Goal: Task Accomplishment & Management: Use online tool/utility

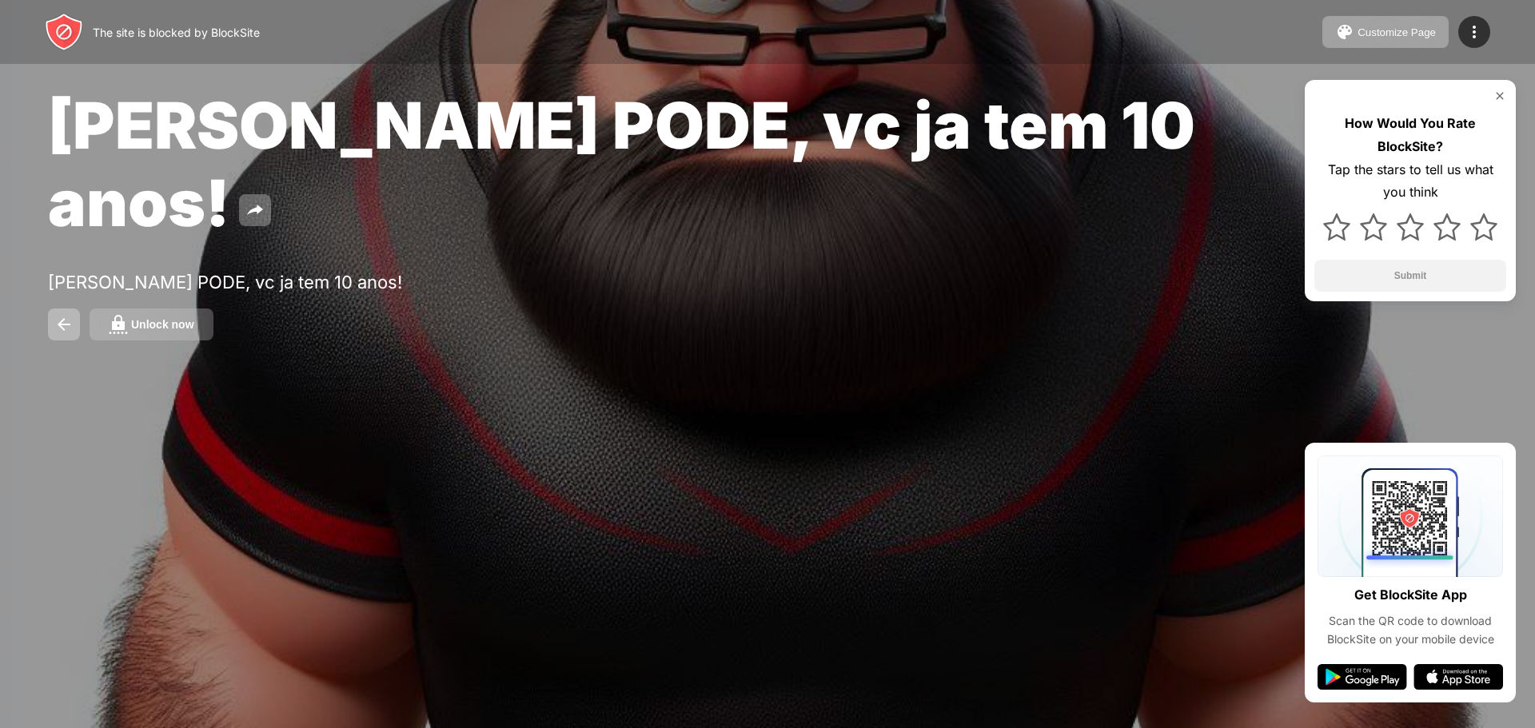
click at [165, 318] on div "Unlock now" at bounding box center [162, 324] width 63 height 13
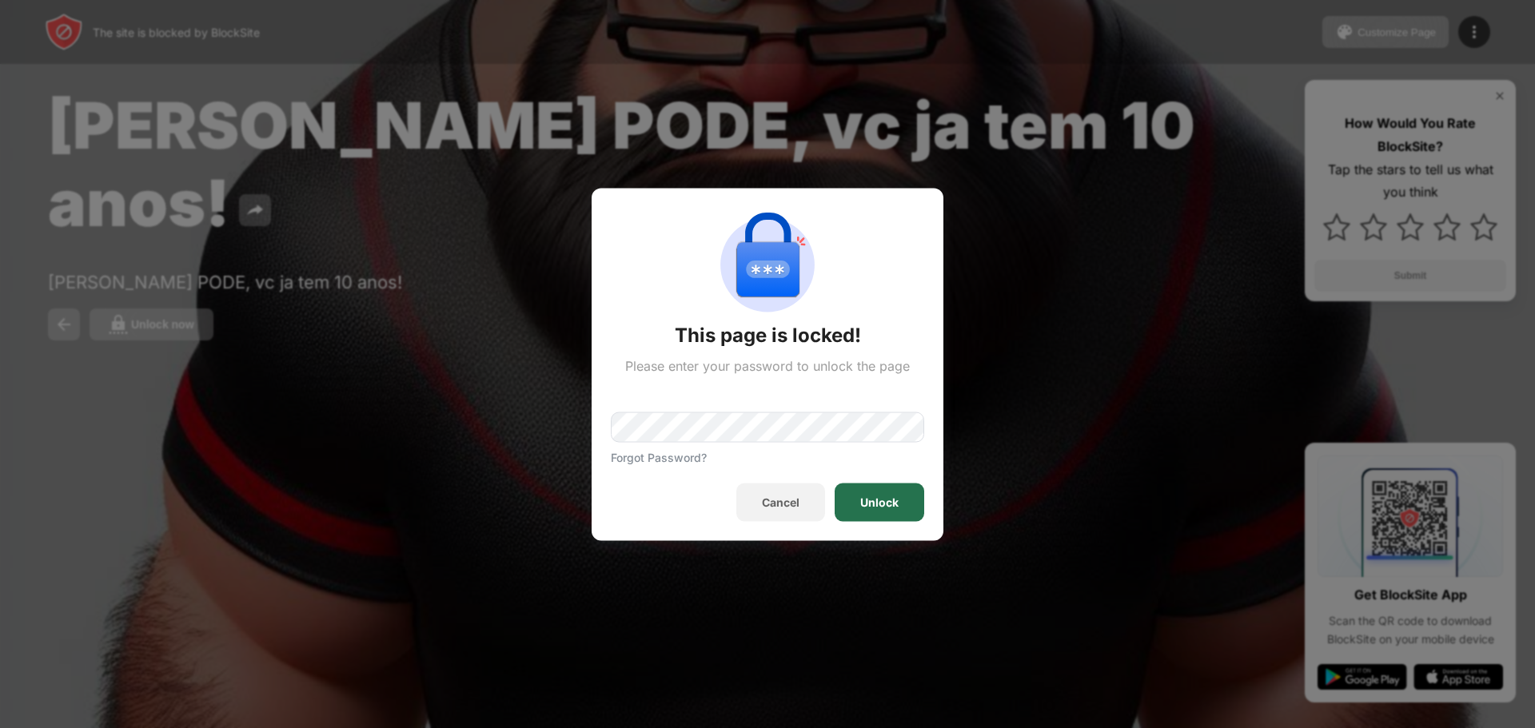
click at [920, 496] on div "Unlock" at bounding box center [879, 502] width 90 height 38
